Goal: Find contact information: Find contact information

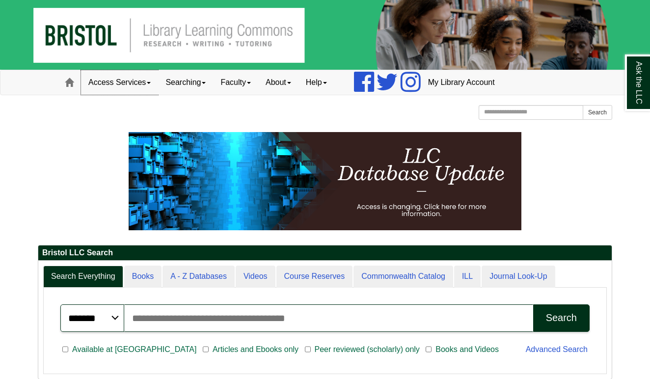
click at [150, 83] on span at bounding box center [149, 83] width 4 height 2
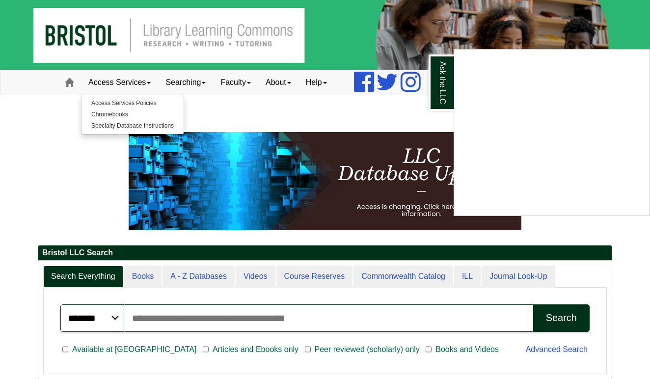
click at [215, 84] on div "Ask the LLC" at bounding box center [325, 189] width 650 height 379
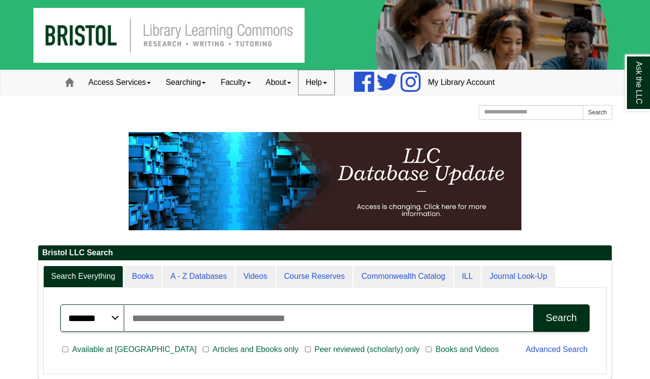
click at [335, 82] on link "Help" at bounding box center [317, 82] width 36 height 25
click at [279, 116] on div "Bristol Community College Bristol Community College Library Learning Commons Ho…" at bounding box center [325, 113] width 575 height 17
click at [298, 85] on link "About" at bounding box center [278, 82] width 40 height 25
click at [289, 104] on link "Mission" at bounding box center [298, 103] width 79 height 11
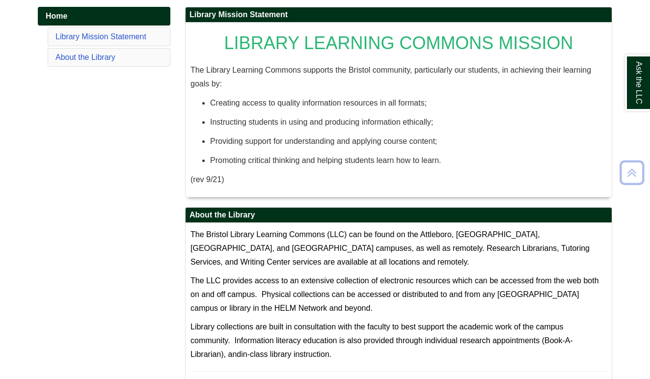
scroll to position [139, 0]
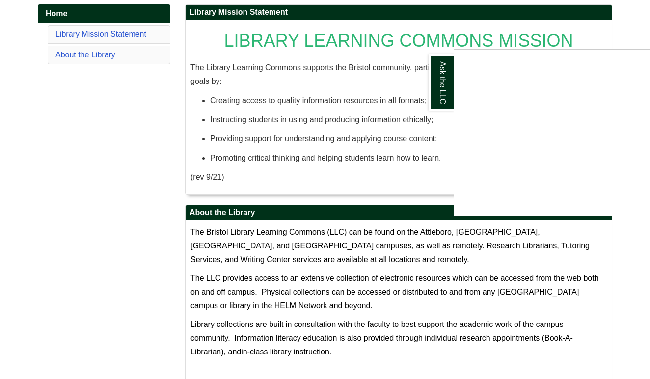
click at [122, 206] on div "Ask the LLC" at bounding box center [325, 189] width 650 height 379
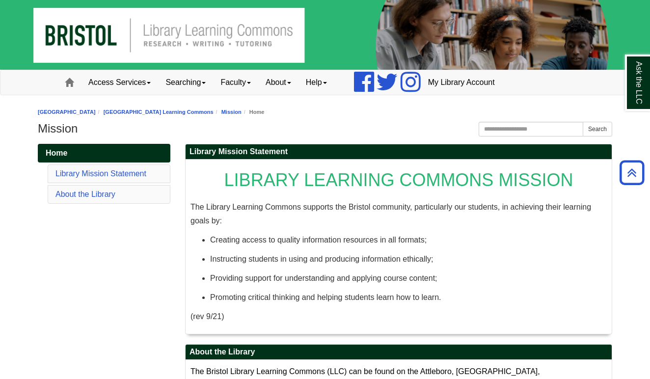
scroll to position [0, 0]
click at [298, 84] on link "About" at bounding box center [278, 82] width 40 height 25
click at [302, 116] on link "Hours & Locations" at bounding box center [298, 114] width 78 height 11
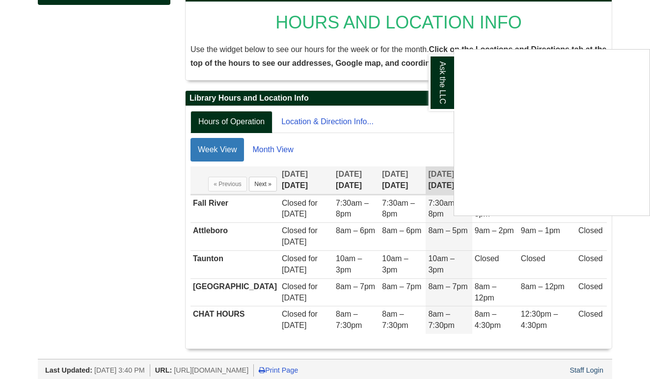
scroll to position [157, 0]
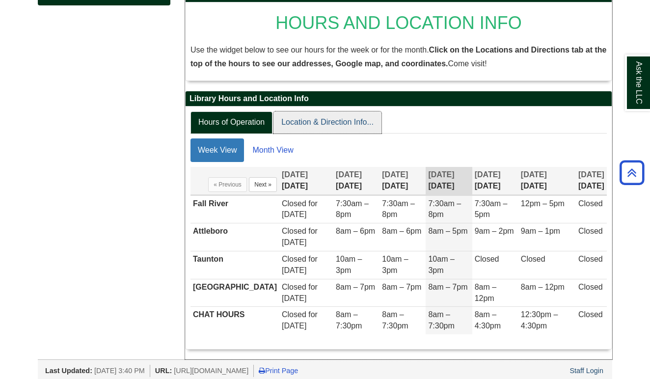
click at [320, 122] on link "Location & Direction Info..." at bounding box center [328, 123] width 108 height 22
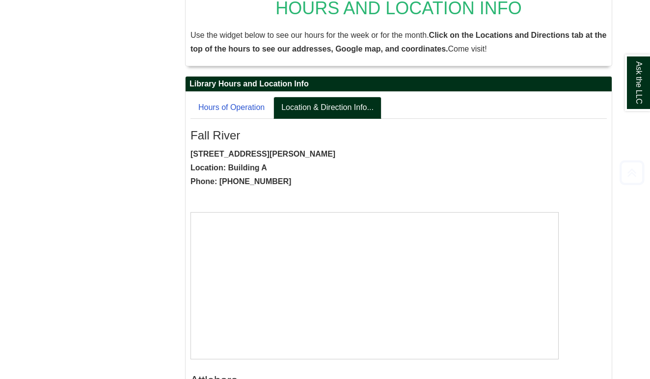
scroll to position [175, 0]
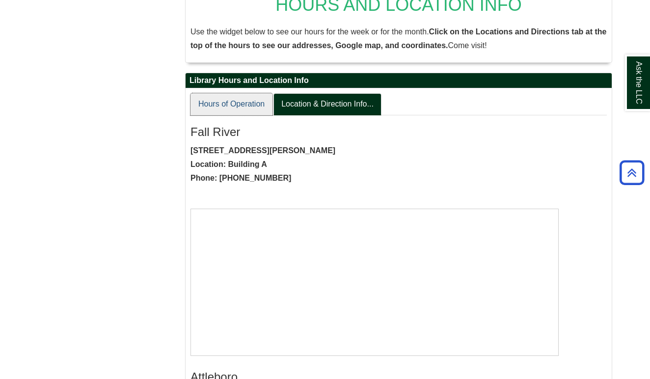
click at [237, 107] on link "Hours of Operation" at bounding box center [232, 104] width 82 height 22
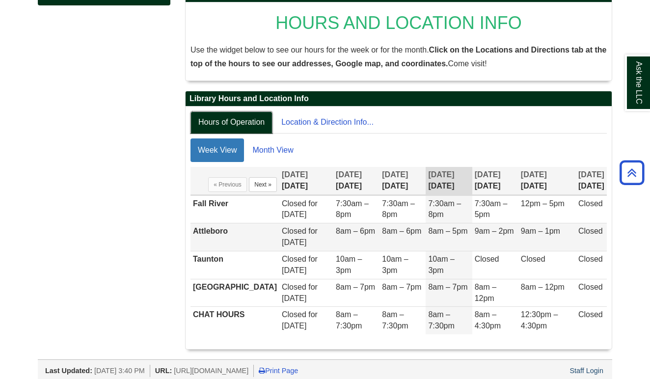
scroll to position [157, 0]
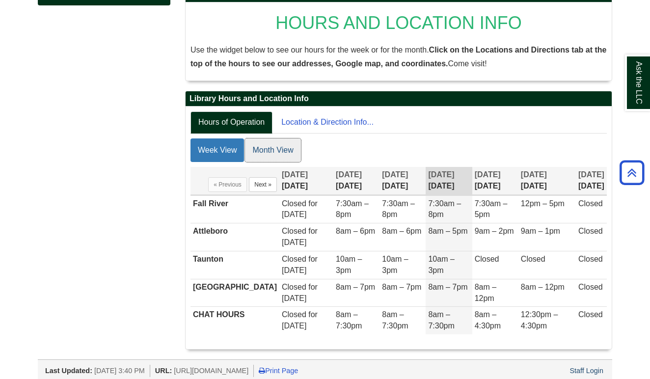
click at [279, 153] on link "Month View" at bounding box center [273, 151] width 56 height 24
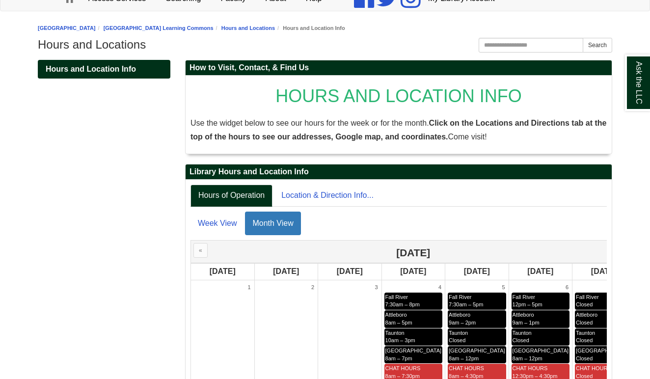
scroll to position [87, 0]
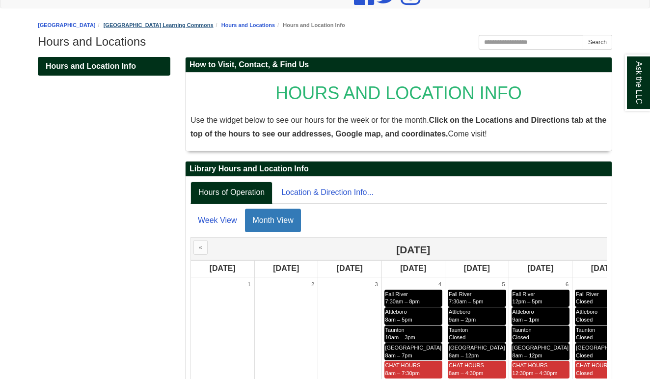
click at [206, 25] on link "[GEOGRAPHIC_DATA] Learning Commons" at bounding box center [159, 25] width 110 height 6
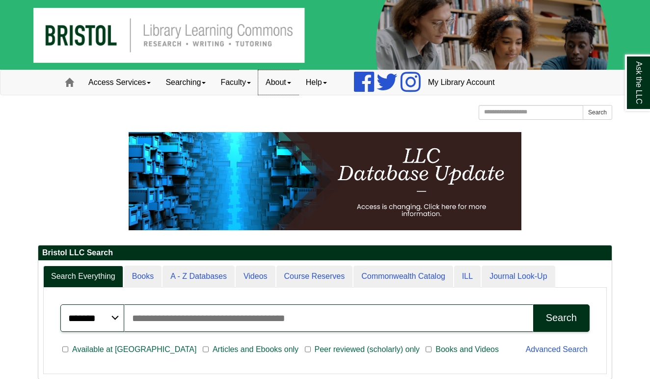
click at [298, 85] on link "About" at bounding box center [278, 82] width 40 height 25
click at [297, 125] on link "Staff Directory" at bounding box center [298, 125] width 79 height 11
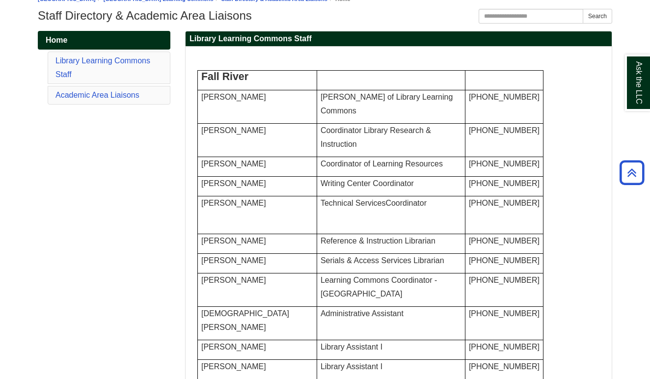
scroll to position [112, 0]
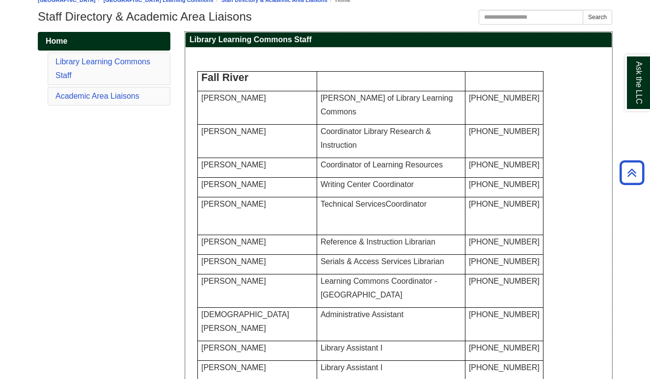
click at [201, 97] on td "[PERSON_NAME]" at bounding box center [257, 107] width 119 height 33
drag, startPoint x: 201, startPoint y: 97, endPoint x: 250, endPoint y: 100, distance: 49.2
click at [250, 100] on td "[PERSON_NAME]" at bounding box center [257, 107] width 119 height 33
copy font "Natalie Beach"
drag, startPoint x: 304, startPoint y: 97, endPoint x: 429, endPoint y: 99, distance: 125.3
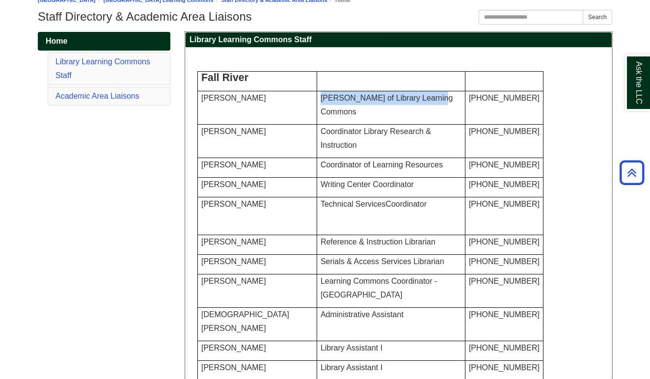
click at [429, 99] on p "Dean of Library Learning Commons" at bounding box center [391, 105] width 141 height 28
copy span "Dean of Library Learning Commons"
drag, startPoint x: 203, startPoint y: 132, endPoint x: 255, endPoint y: 133, distance: 52.6
click at [255, 133] on p "Emily Z. Brown" at bounding box center [257, 132] width 112 height 14
copy span "Emily Z. Brown"
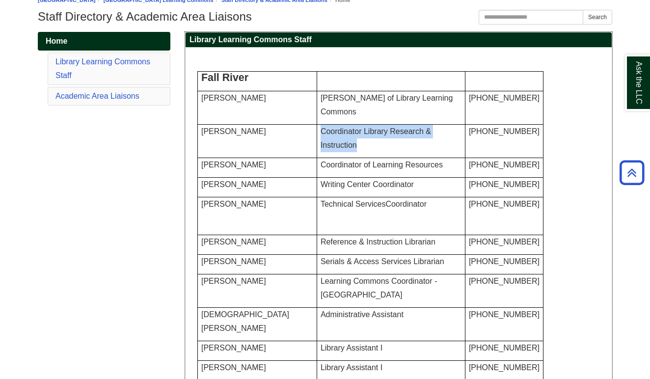
drag, startPoint x: 305, startPoint y: 131, endPoint x: 345, endPoint y: 155, distance: 47.2
click at [345, 155] on td "Coordinator Library Research & Instruction" at bounding box center [391, 141] width 148 height 33
copy span "Coordinator Library Research & Instruction"
drag, startPoint x: 202, startPoint y: 166, endPoint x: 284, endPoint y: 167, distance: 82.1
click at [266, 167] on span "Sharon Ramos-Goyette" at bounding box center [233, 165] width 65 height 8
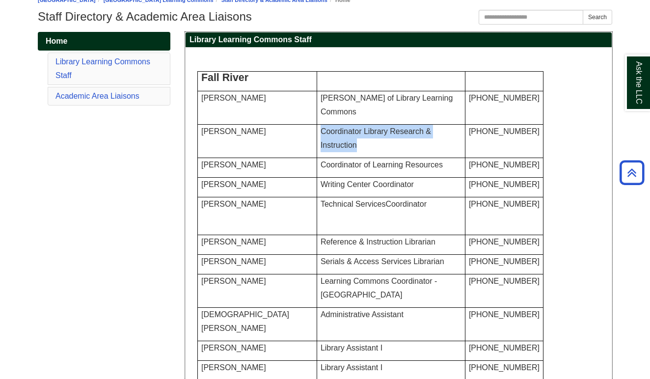
copy span "Sharon Ramos-Goyette"
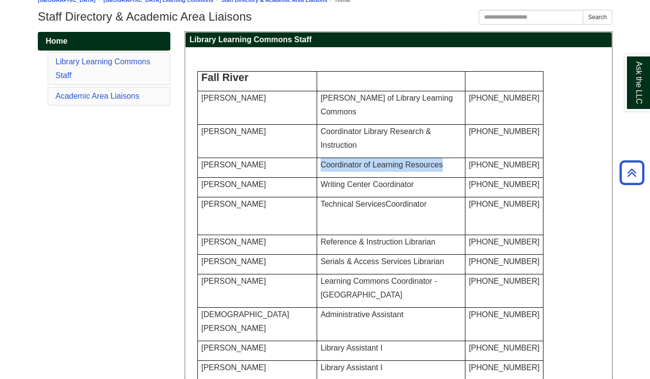
drag, startPoint x: 305, startPoint y: 163, endPoint x: 431, endPoint y: 179, distance: 127.7
click at [431, 178] on td "Coordinator of Learning Resources" at bounding box center [391, 168] width 148 height 20
copy span "Coordinator of Learning Resources"
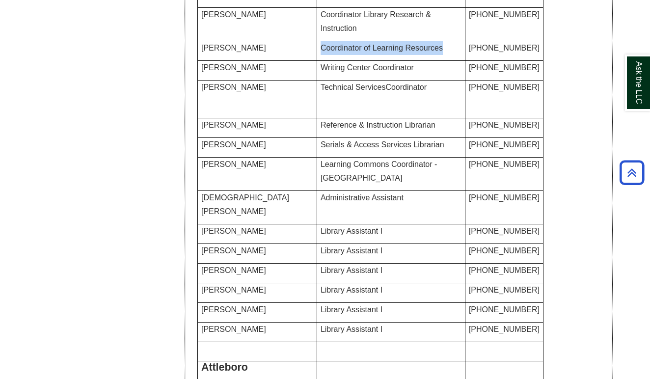
scroll to position [234, 0]
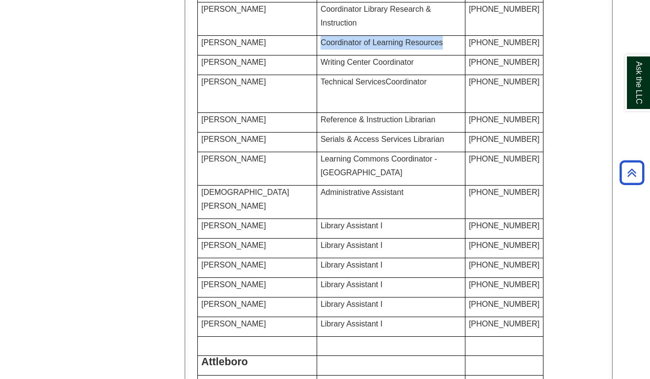
drag, startPoint x: 203, startPoint y: 75, endPoint x: 277, endPoint y: 87, distance: 74.7
click at [277, 75] on td "Tracy Furtado-Chagas" at bounding box center [257, 66] width 119 height 20
copy span "Tracy Furtado-Chagas"
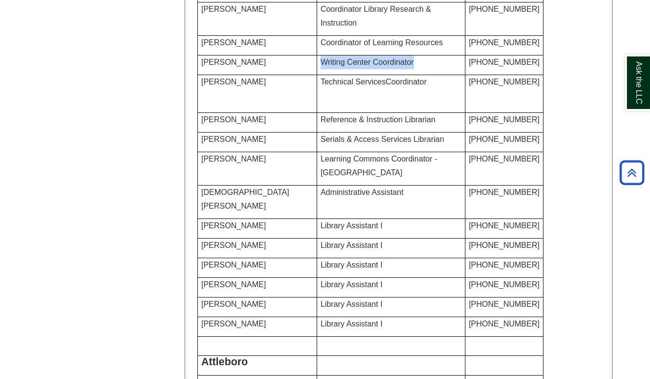
drag, startPoint x: 305, startPoint y: 75, endPoint x: 401, endPoint y: 86, distance: 96.9
click at [401, 75] on td "Writing Center Coordinator" at bounding box center [391, 66] width 148 height 20
copy span "Writing Center Coordinator"
drag, startPoint x: 202, startPoint y: 110, endPoint x: 278, endPoint y: 112, distance: 75.7
click at [278, 89] on p "Ruth Jimenez-Perez" at bounding box center [257, 82] width 112 height 14
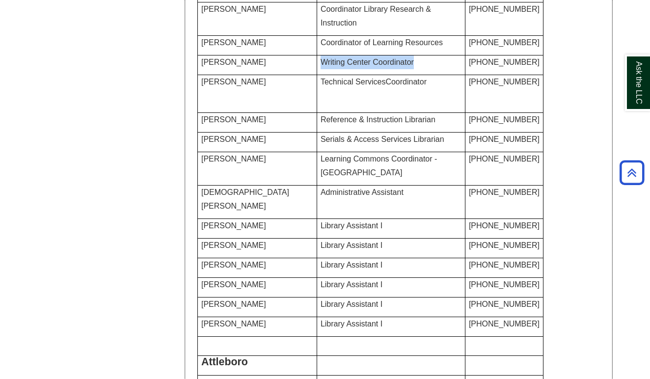
copy span "Ruth Jimenez-Perez"
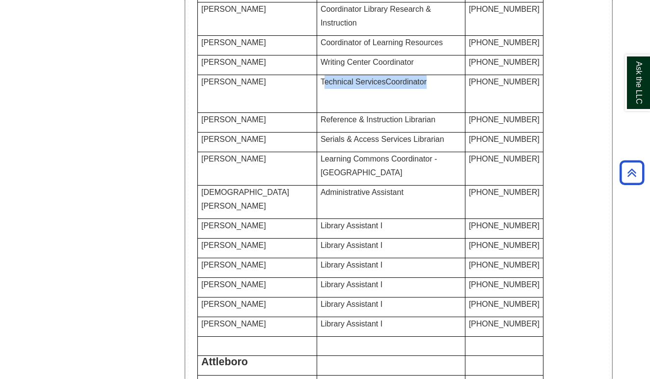
drag, startPoint x: 304, startPoint y: 109, endPoint x: 425, endPoint y: 115, distance: 121.0
click at [425, 89] on p "Technical Services Coordinator" at bounding box center [391, 82] width 141 height 14
copy span "Technical Services Coordinator"
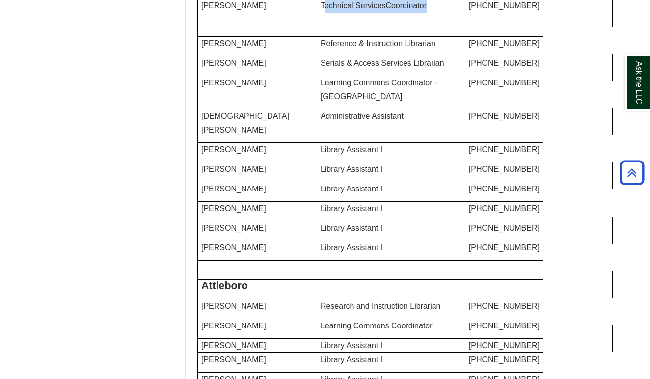
scroll to position [315, 0]
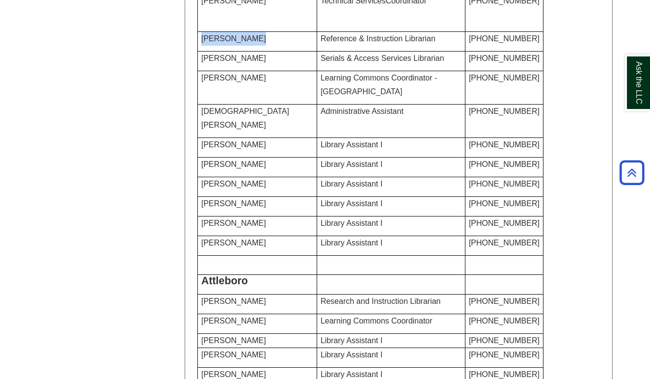
drag, startPoint x: 201, startPoint y: 63, endPoint x: 267, endPoint y: 70, distance: 65.7
click at [267, 46] on p "Kolby Peixoto" at bounding box center [257, 39] width 112 height 14
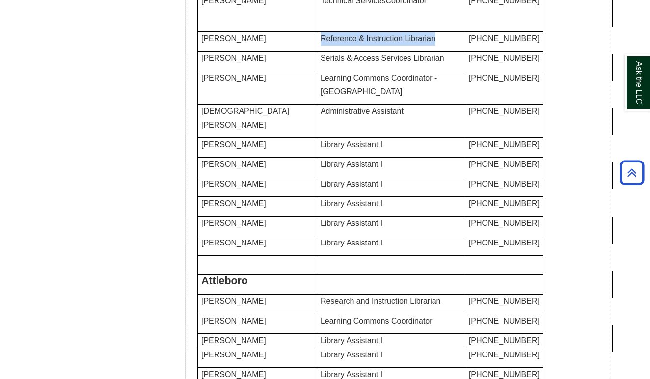
drag, startPoint x: 303, startPoint y: 66, endPoint x: 439, endPoint y: 67, distance: 135.6
click at [439, 52] on td "Reference & Instruction Librarian" at bounding box center [391, 42] width 148 height 20
drag, startPoint x: 200, startPoint y: 97, endPoint x: 271, endPoint y: 103, distance: 70.5
click at [271, 71] on td "Melanie Johnson" at bounding box center [257, 62] width 119 height 20
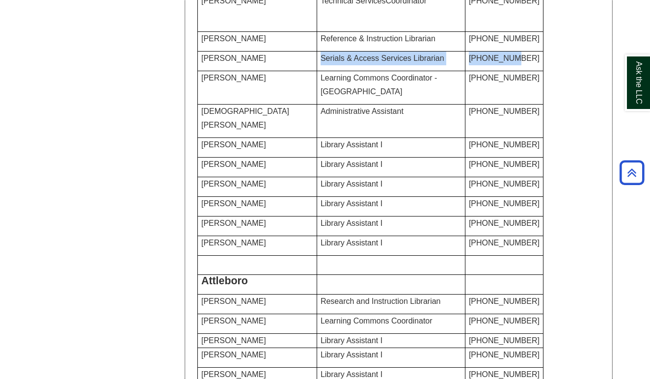
drag, startPoint x: 306, startPoint y: 98, endPoint x: 462, endPoint y: 106, distance: 156.4
click at [462, 71] on tr "Melanie Johnson Serials & Access Services Librarian 774-357-2458" at bounding box center [371, 62] width 346 height 20
click at [332, 62] on span "Serials & Access Services Librarian" at bounding box center [383, 58] width 124 height 8
drag, startPoint x: 304, startPoint y: 98, endPoint x: 415, endPoint y: 112, distance: 112.0
click at [415, 71] on td "Serials & Access Services Librarian" at bounding box center [391, 62] width 148 height 20
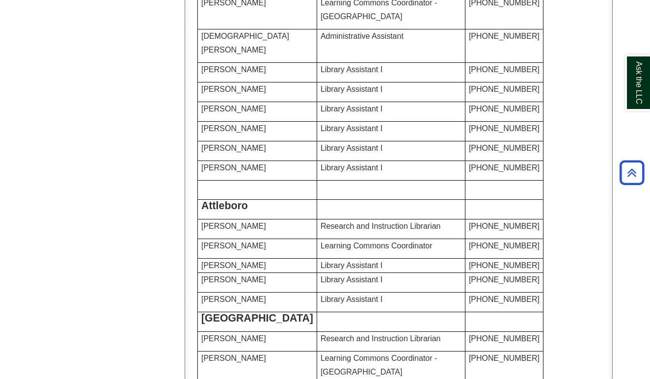
scroll to position [405, 0]
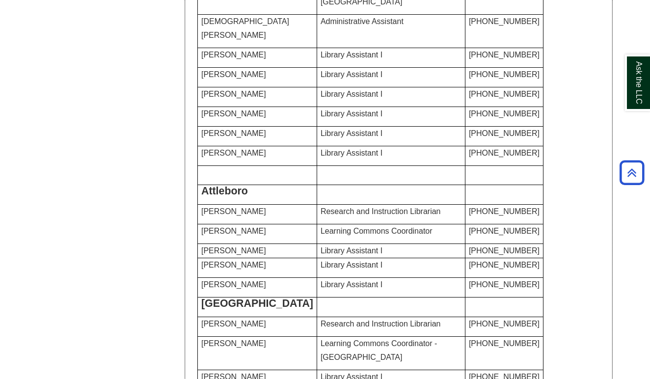
drag, startPoint x: 201, startPoint y: 43, endPoint x: 260, endPoint y: 45, distance: 58.5
drag, startPoint x: 303, startPoint y: 41, endPoint x: 362, endPoint y: 66, distance: 63.9
click at [203, 48] on td "Christen Antonio" at bounding box center [257, 31] width 119 height 33
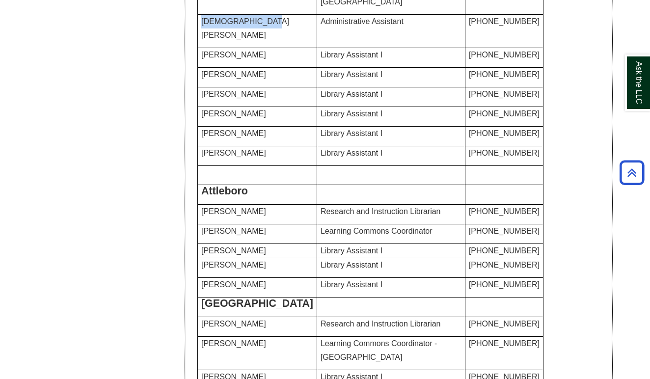
drag, startPoint x: 202, startPoint y: 77, endPoint x: 264, endPoint y: 80, distance: 62.5
click at [264, 42] on p "Christen Antonio" at bounding box center [257, 29] width 112 height 28
drag, startPoint x: 304, startPoint y: 76, endPoint x: 401, endPoint y: 81, distance: 97.4
click at [401, 28] on p "Administrative Assistant" at bounding box center [391, 22] width 141 height 14
drag, startPoint x: 305, startPoint y: 112, endPoint x: 379, endPoint y: 109, distance: 74.2
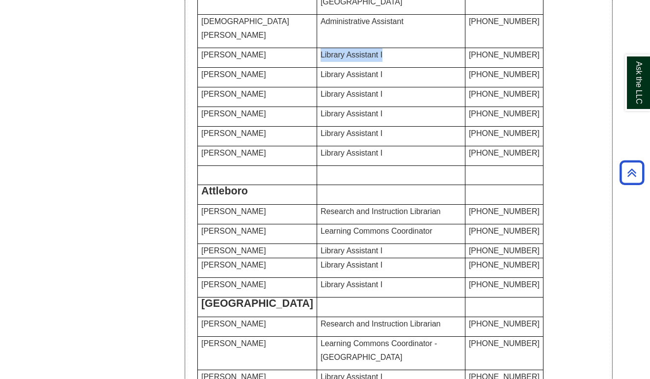
click at [379, 62] on p "Library Assistant I" at bounding box center [391, 55] width 141 height 14
drag, startPoint x: 200, startPoint y: 109, endPoint x: 252, endPoint y: 116, distance: 52.2
click at [252, 68] on td "Mitch Kenyon" at bounding box center [257, 58] width 119 height 20
drag, startPoint x: 201, startPoint y: 142, endPoint x: 267, endPoint y: 145, distance: 65.9
click at [267, 82] on p "Devon Mesler" at bounding box center [257, 75] width 112 height 14
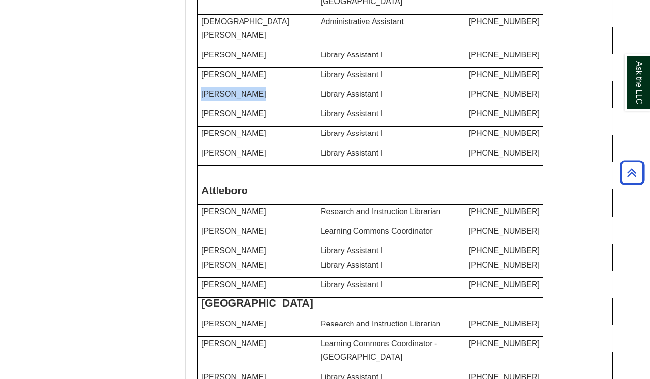
drag, startPoint x: 202, startPoint y: 176, endPoint x: 243, endPoint y: 178, distance: 40.8
click at [243, 98] on span "Kellie Oliver" at bounding box center [233, 94] width 65 height 8
drag, startPoint x: 202, startPoint y: 209, endPoint x: 250, endPoint y: 215, distance: 48.0
click at [250, 121] on p "Alex Correia" at bounding box center [257, 114] width 112 height 14
drag, startPoint x: 201, startPoint y: 243, endPoint x: 247, endPoint y: 245, distance: 45.3
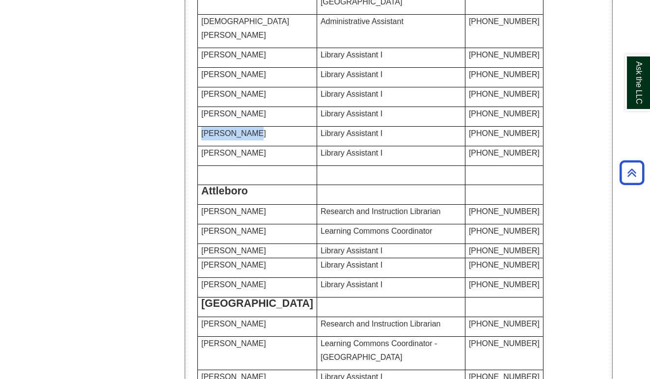
click at [247, 140] on p "Kimiko Clark" at bounding box center [257, 134] width 112 height 14
drag, startPoint x: 201, startPoint y: 275, endPoint x: 253, endPoint y: 280, distance: 51.8
click at [253, 157] on span "Richard Kugler" at bounding box center [233, 153] width 65 height 8
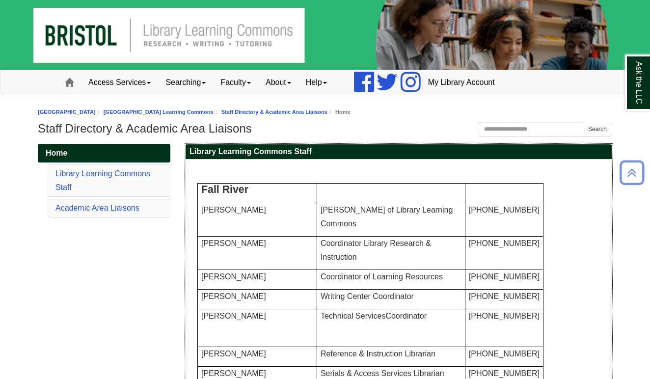
scroll to position [0, 0]
click at [296, 86] on link "About" at bounding box center [278, 82] width 40 height 25
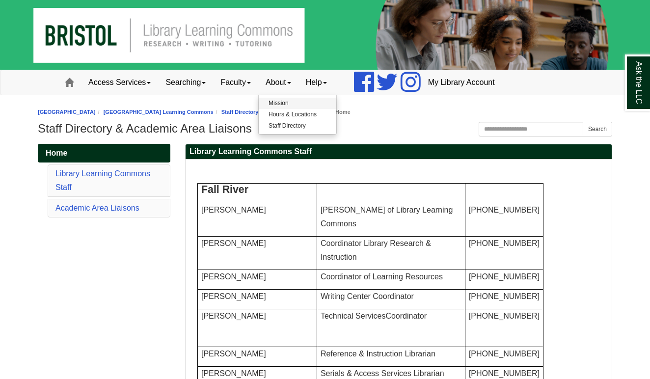
click at [289, 102] on link "Mission" at bounding box center [298, 103] width 78 height 11
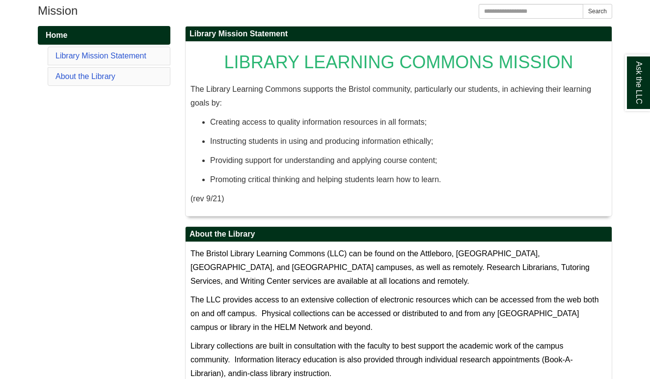
scroll to position [123, 0]
